Goal: Task Accomplishment & Management: Use online tool/utility

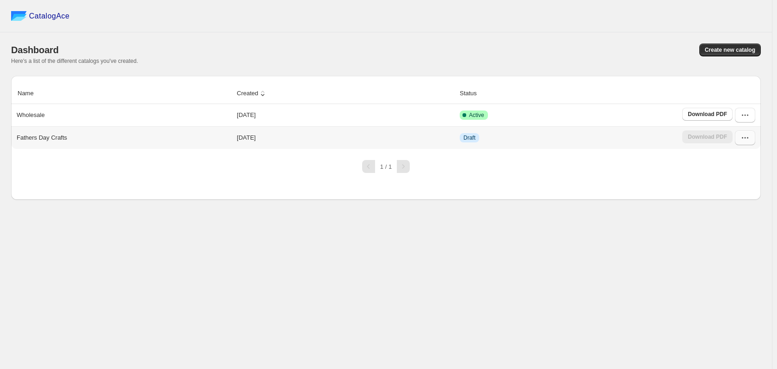
click at [747, 141] on icon "button" at bounding box center [744, 137] width 9 height 9
click at [737, 217] on span "Edit" at bounding box center [743, 221] width 47 height 9
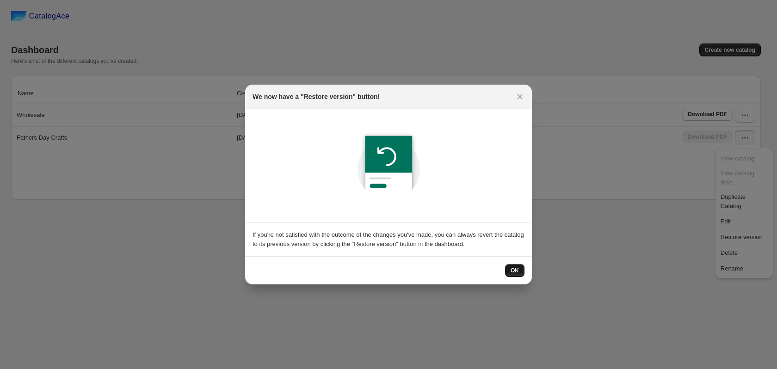
click at [514, 270] on span "OK" at bounding box center [515, 270] width 8 height 7
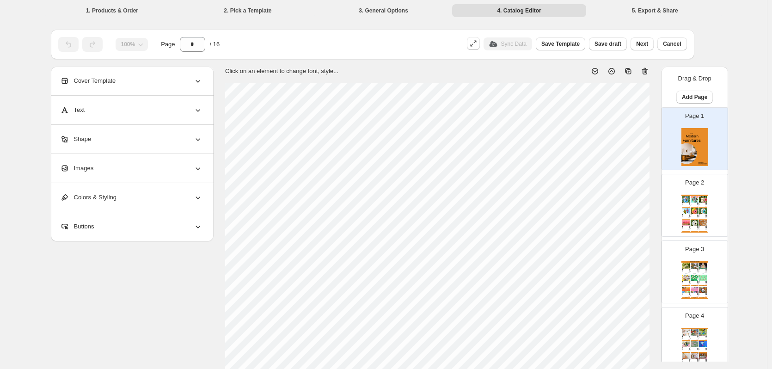
click at [679, 210] on div "Page 2 Modern Furnitures Catalog Rainbow Birdhouse Craft Get creative with your…" at bounding box center [691, 202] width 58 height 62
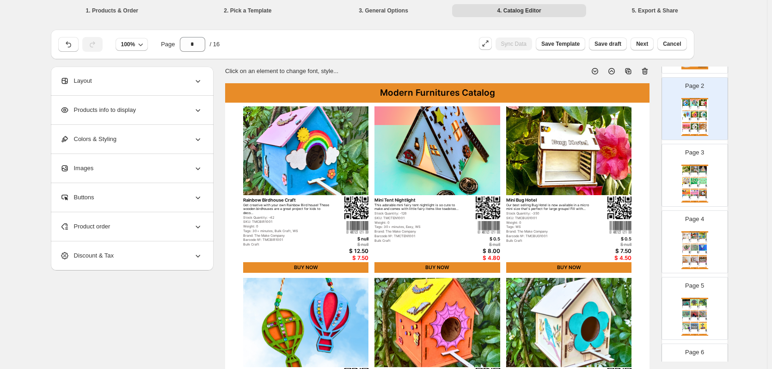
scroll to position [96, 0]
click at [686, 265] on div "SKU: null" at bounding box center [686, 265] width 6 height 0
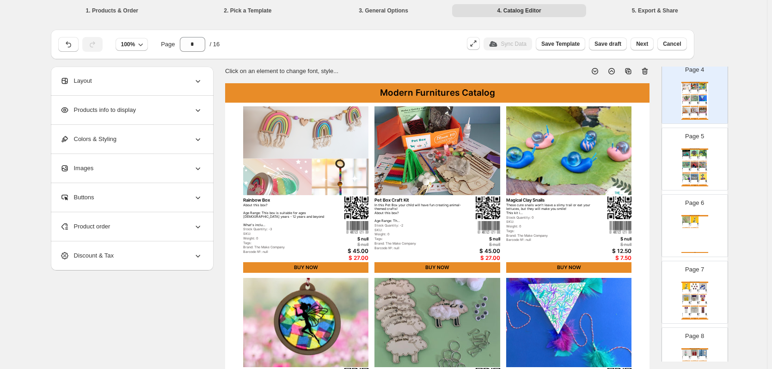
scroll to position [247, 0]
click at [697, 232] on div "Modern Furnitures Catalog Animal Spin Drum These spin drums are the perfect Afr…" at bounding box center [695, 233] width 27 height 38
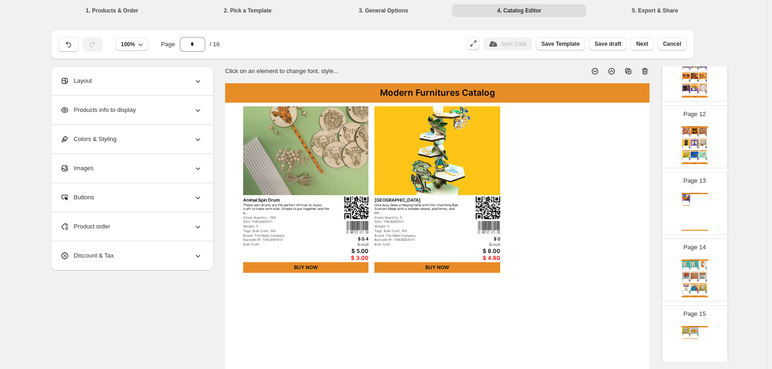
scroll to position [831, 0]
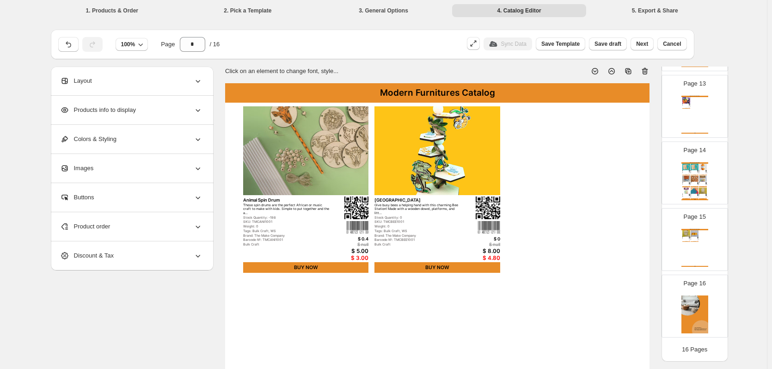
click at [697, 254] on div "Modern Furnitures Catalog Blank Wooden Engraved House This blank wooden house w…" at bounding box center [695, 248] width 27 height 38
type input "**"
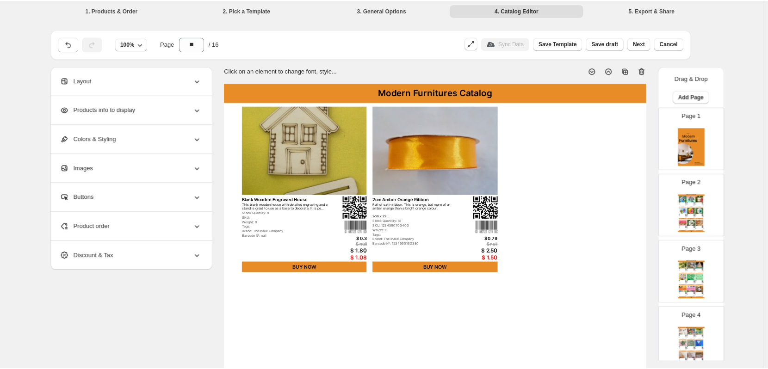
scroll to position [0, 0]
